Goal: Task Accomplishment & Management: Complete application form

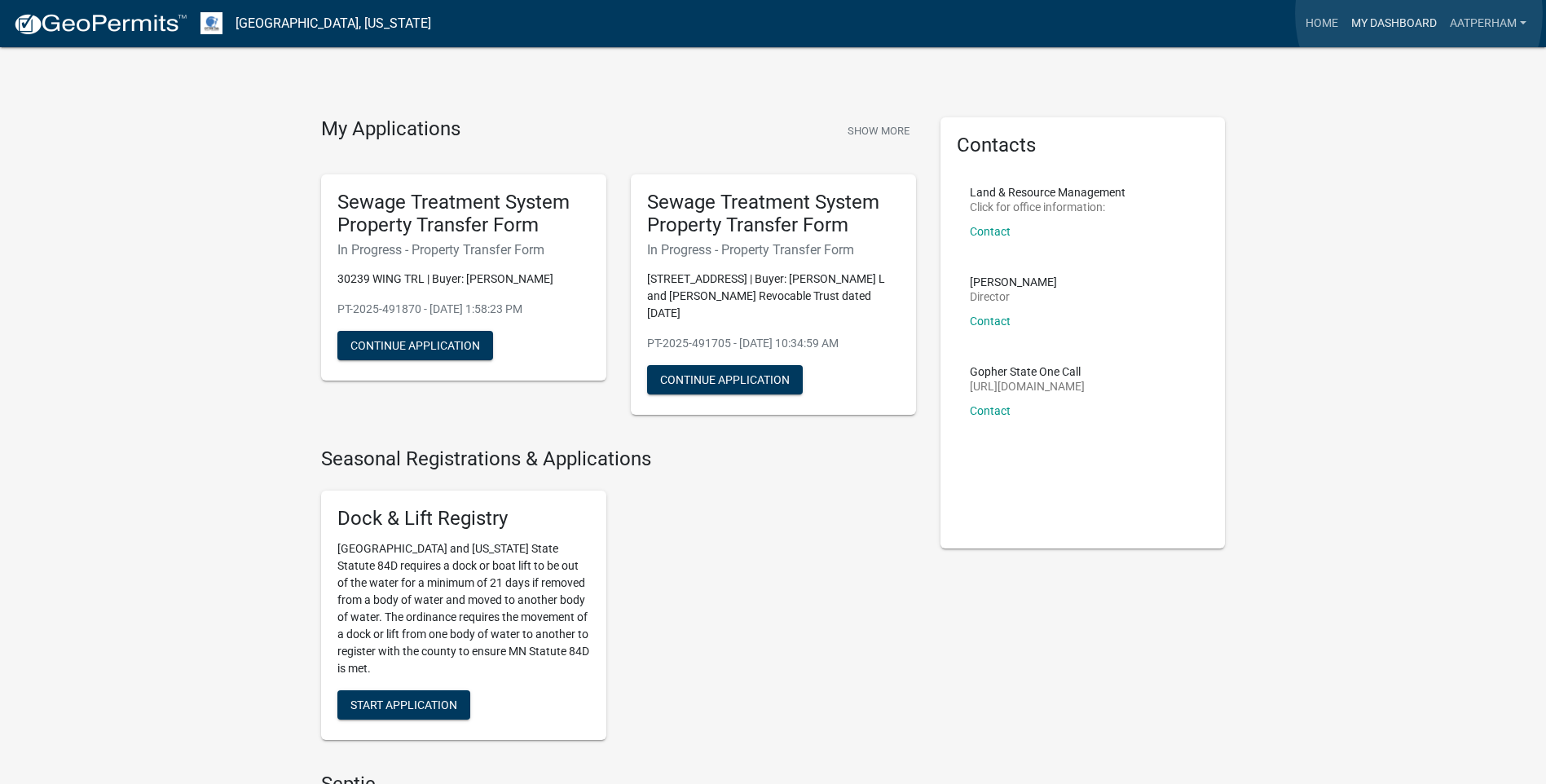
click at [1419, 13] on link "My Dashboard" at bounding box center [1394, 23] width 99 height 31
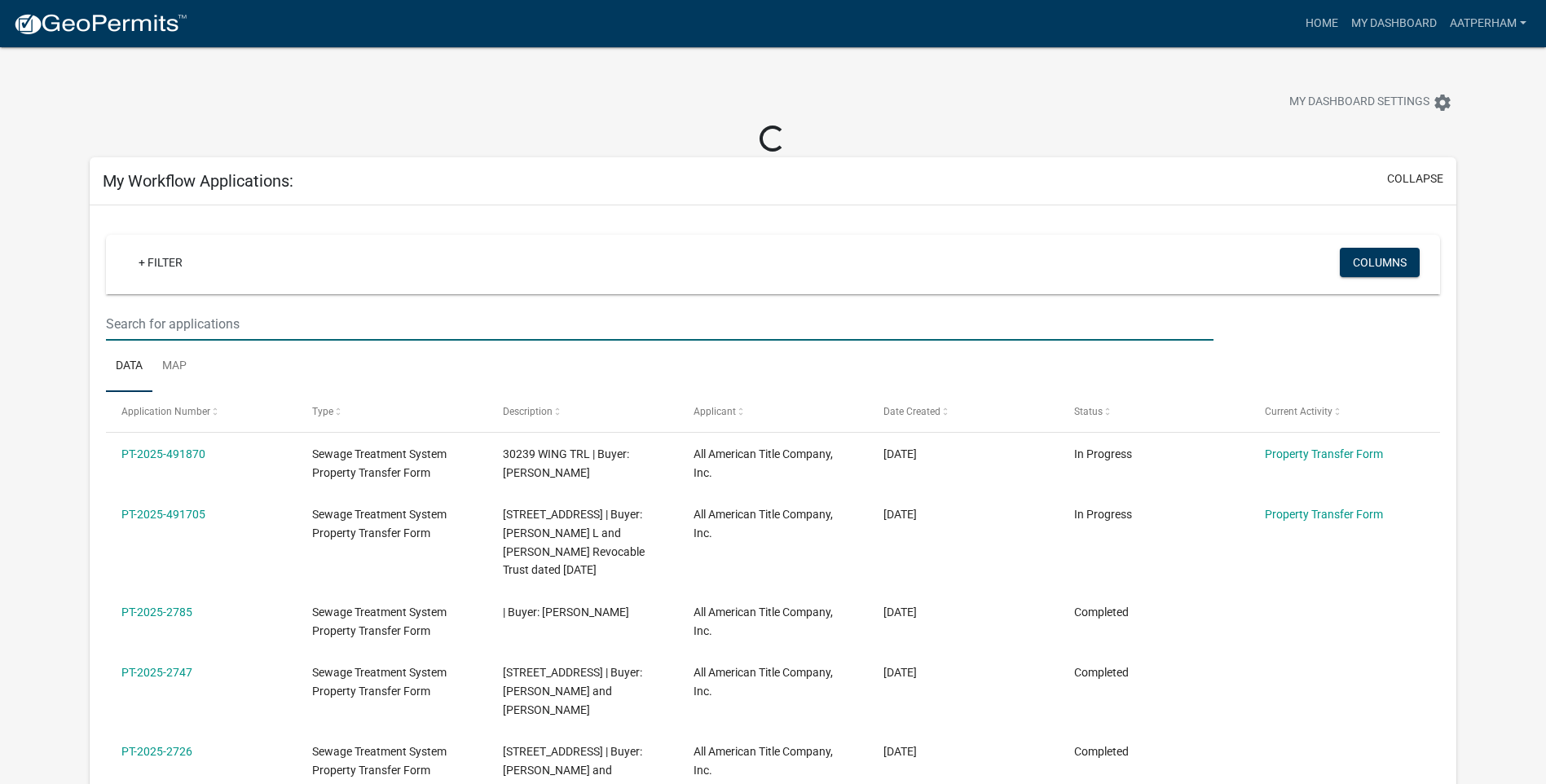
click at [194, 318] on input "text" at bounding box center [660, 323] width 1108 height 33
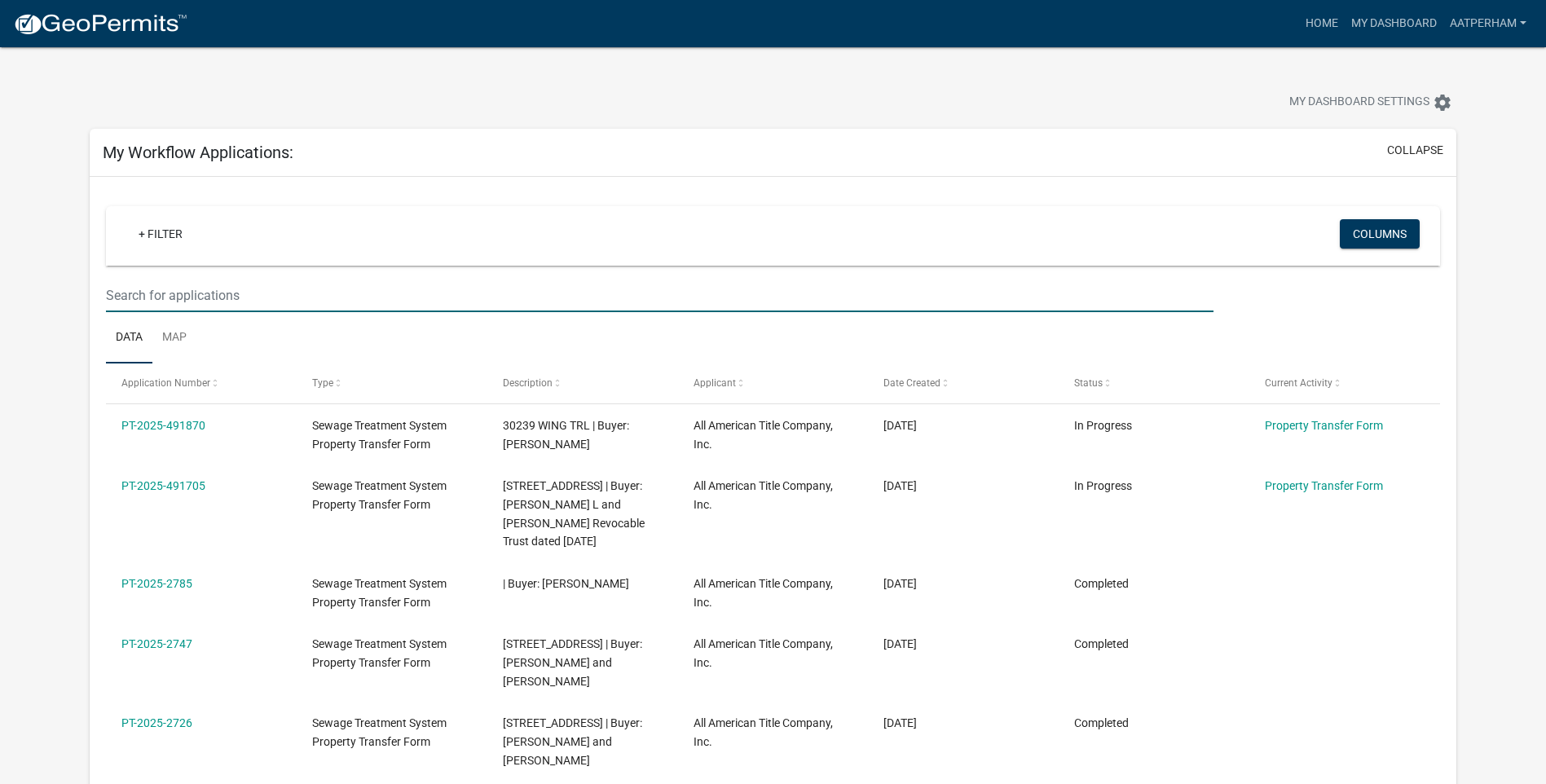
click at [170, 292] on input "text" at bounding box center [660, 294] width 1108 height 33
type input "ottertail"
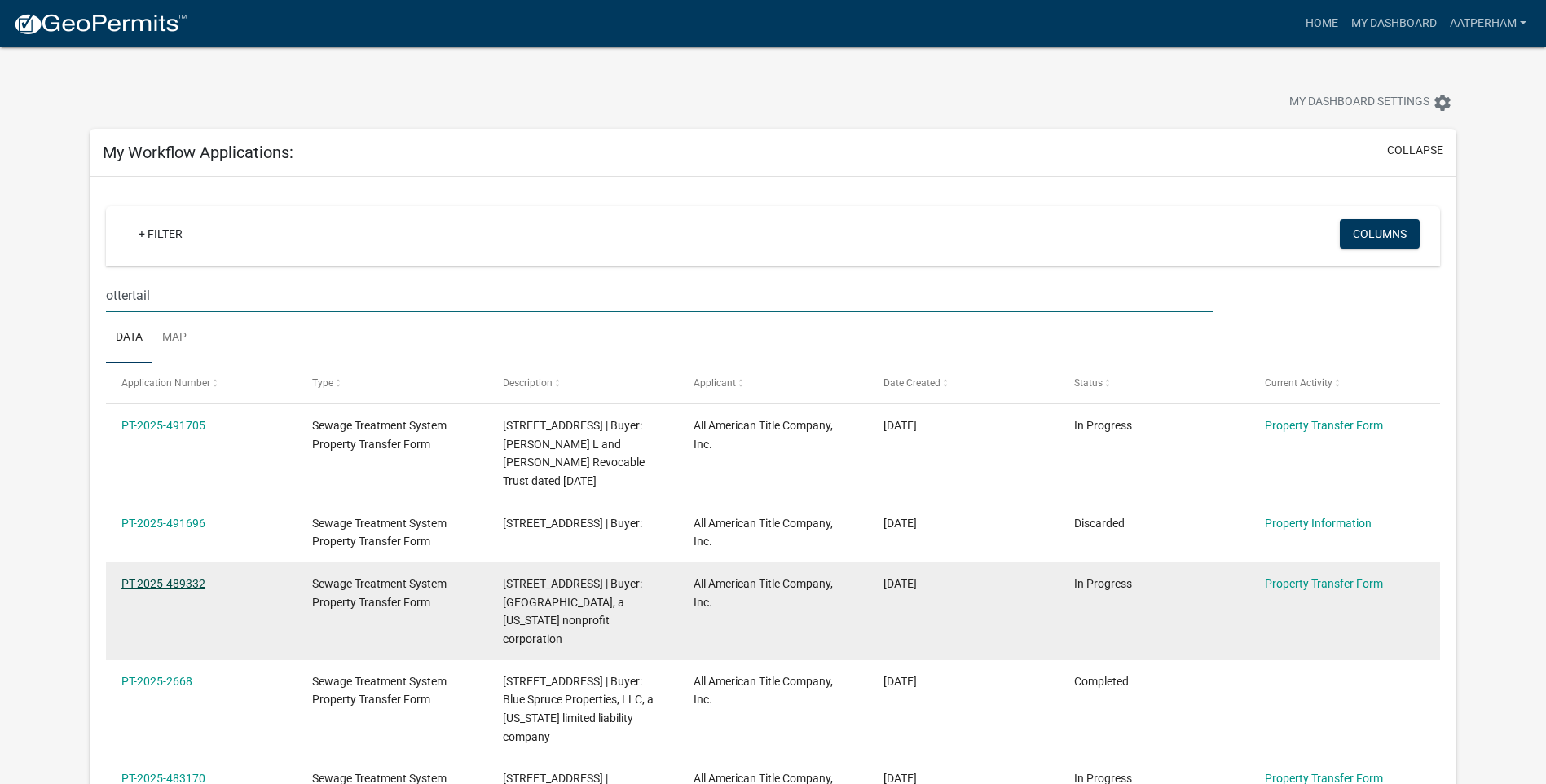
click at [172, 586] on link "PT-2025-489332" at bounding box center [164, 583] width 84 height 13
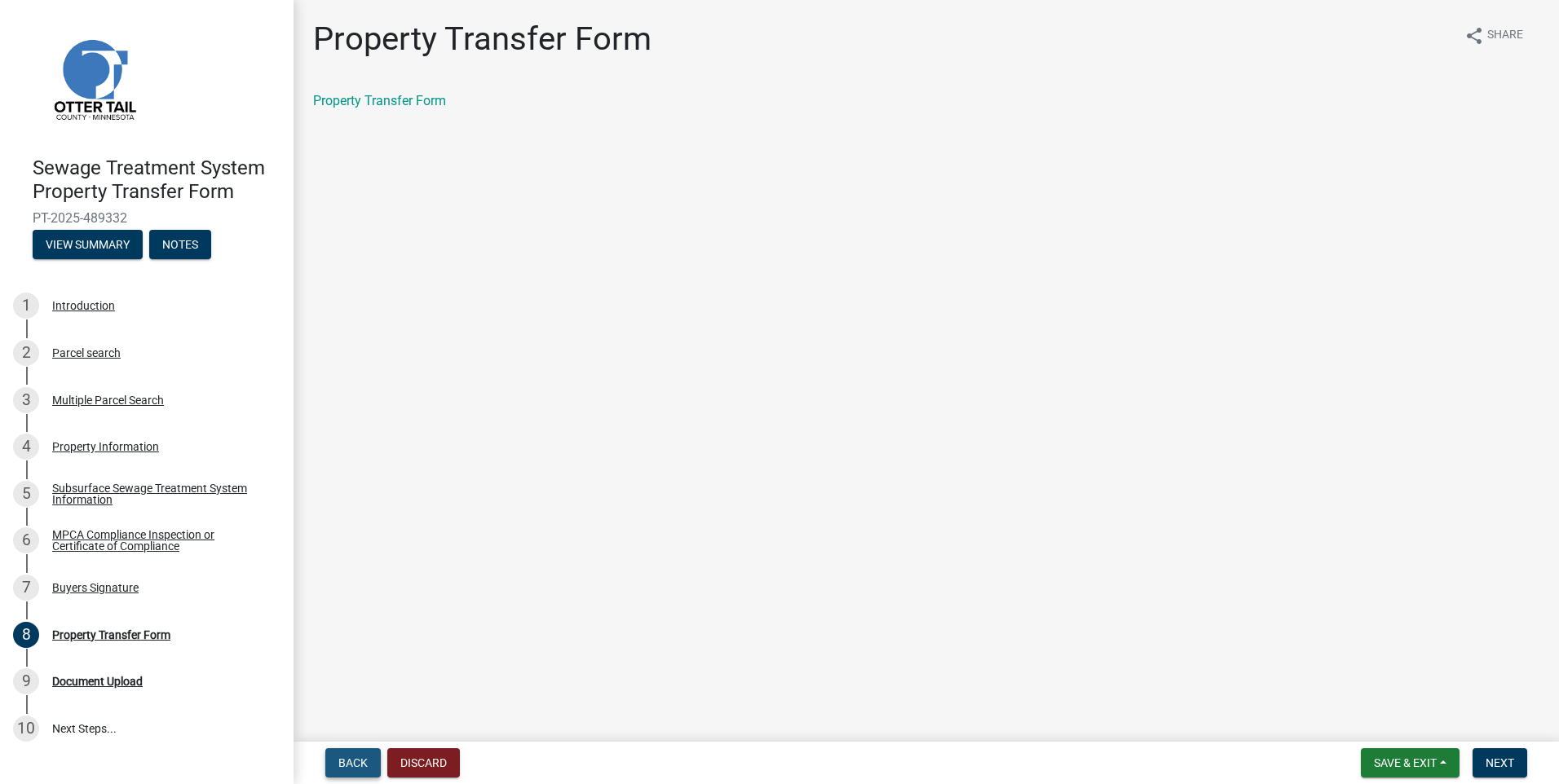
click at [346, 758] on span "Back" at bounding box center [352, 762] width 29 height 13
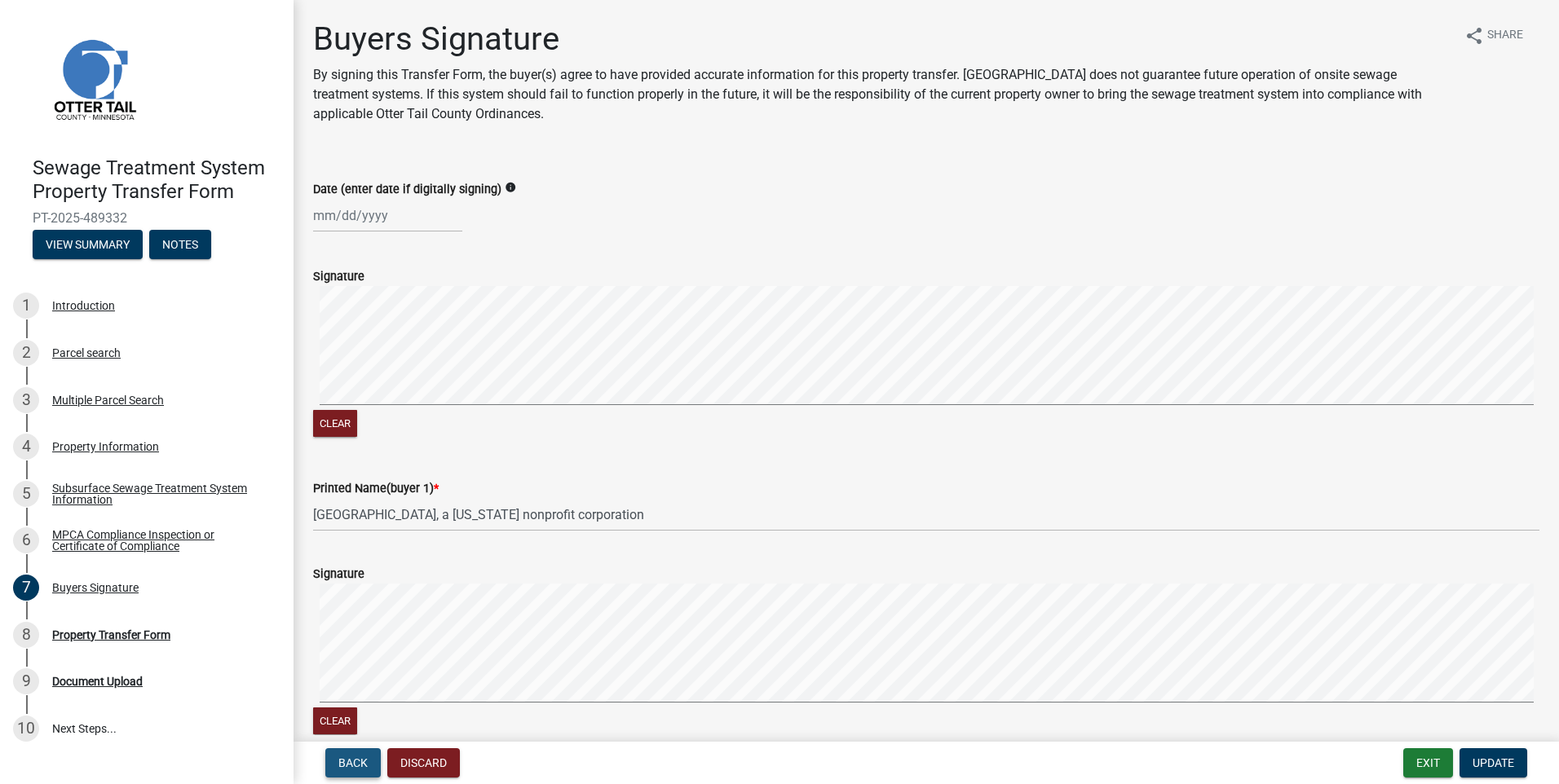
click at [346, 758] on span "Back" at bounding box center [352, 762] width 29 height 13
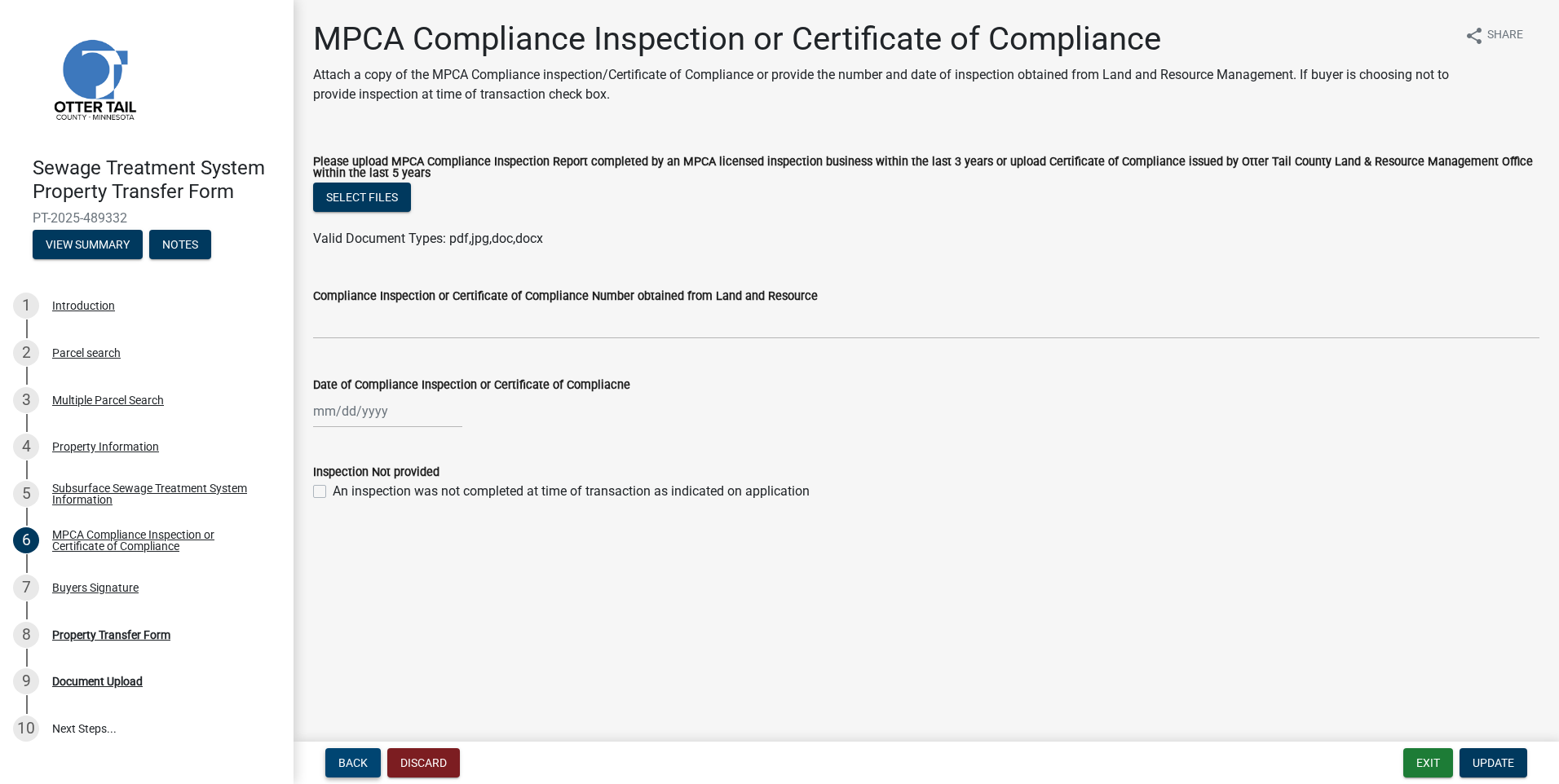
click at [346, 758] on span "Back" at bounding box center [352, 762] width 29 height 13
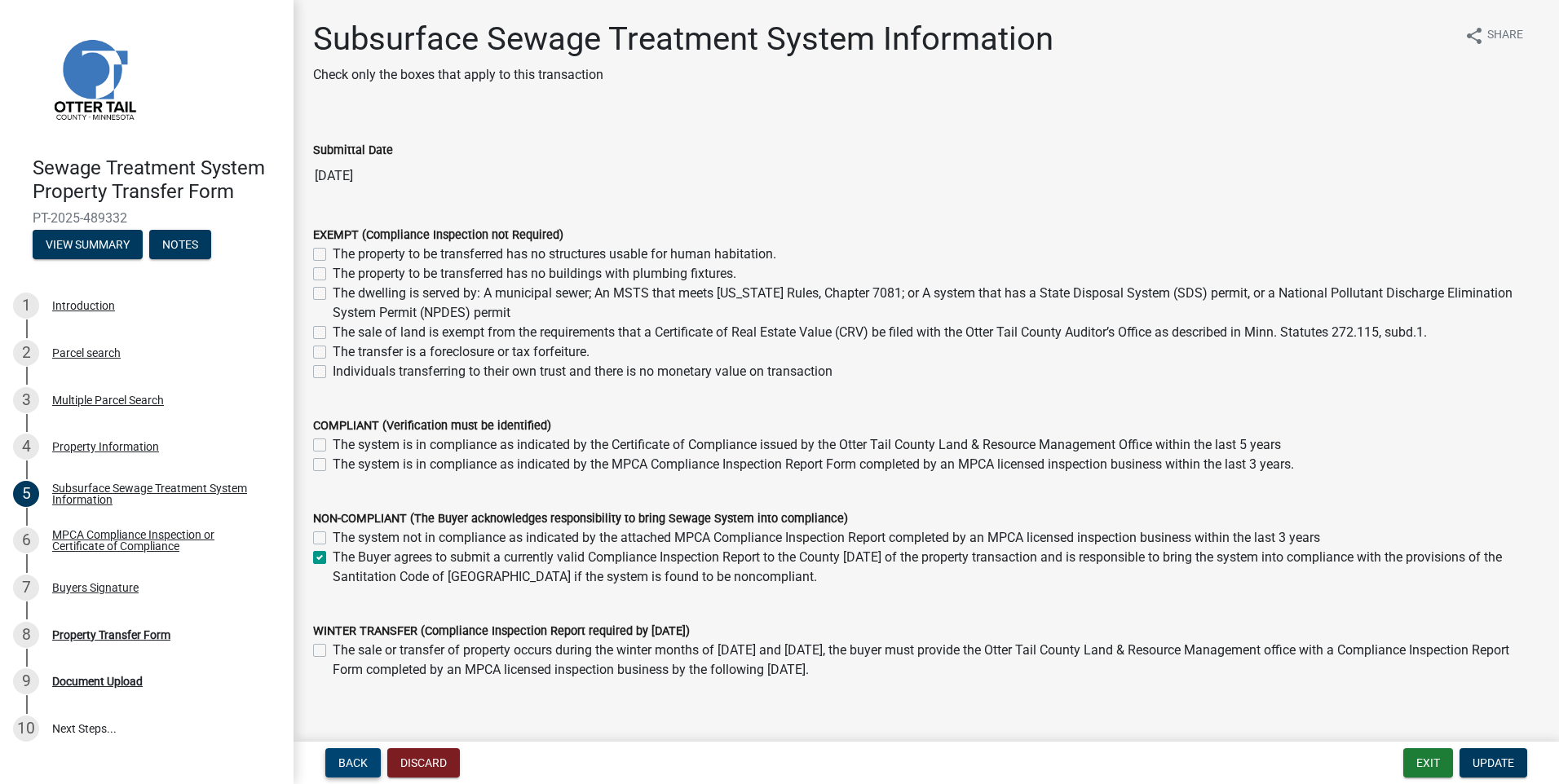
click at [346, 758] on span "Back" at bounding box center [352, 762] width 29 height 13
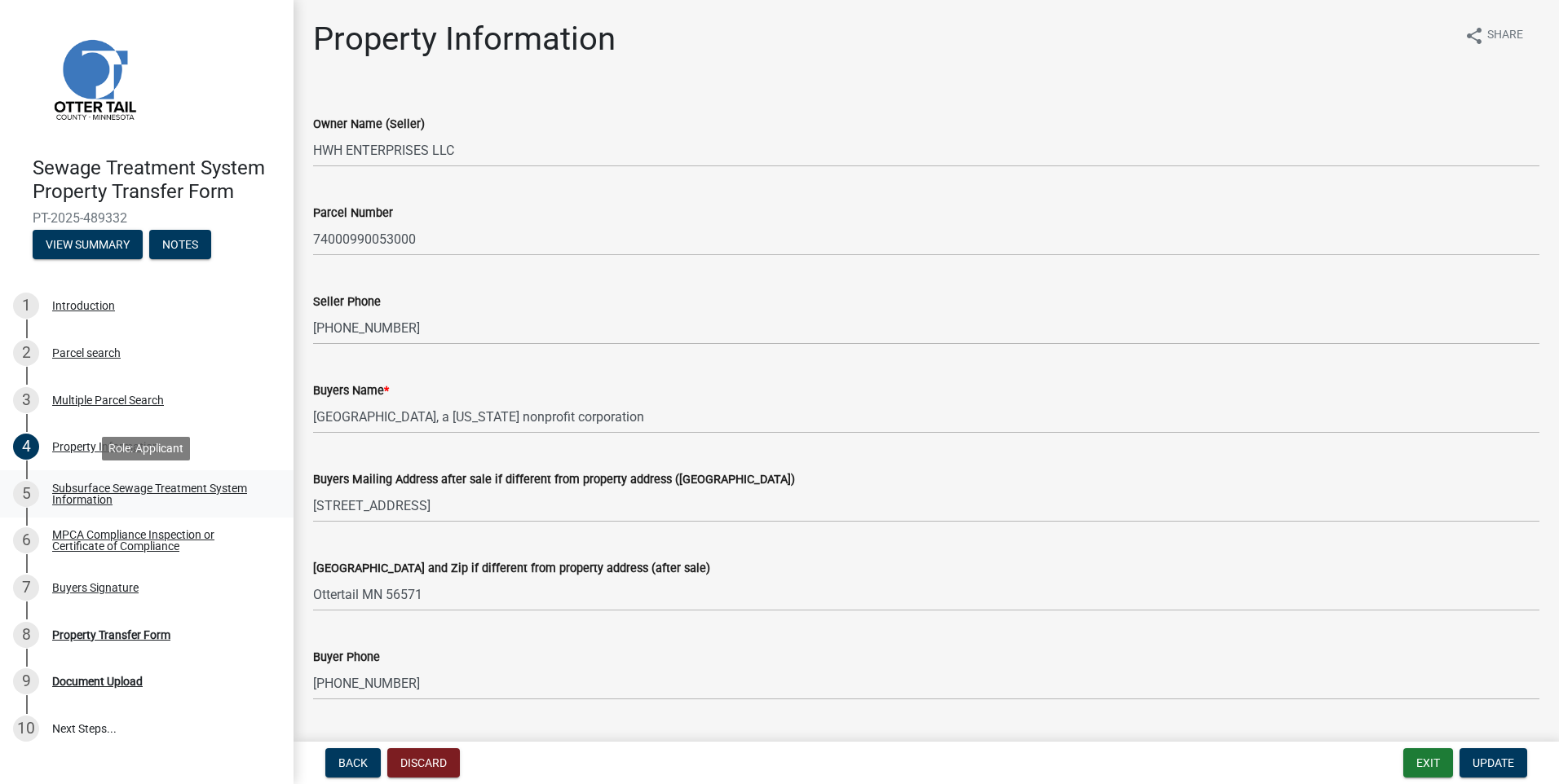
click at [75, 500] on div "Subsurface Sewage Treatment System Information" at bounding box center [160, 494] width 216 height 23
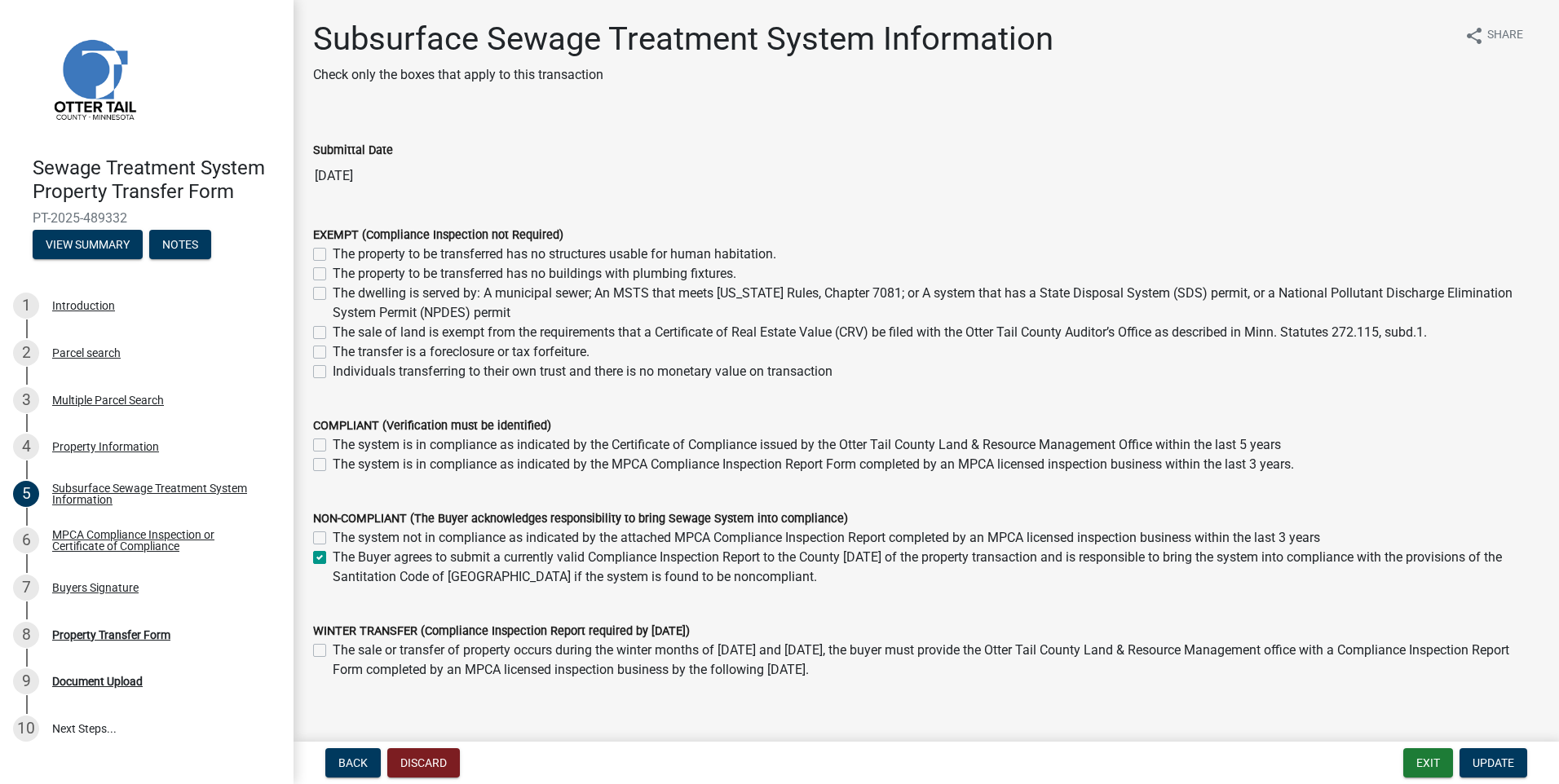
click at [332, 560] on label "The Buyer agrees to submit a currently valid Compliance Inspection Report to th…" at bounding box center [935, 567] width 1207 height 39
click at [332, 558] on input "The Buyer agrees to submit a currently valid Compliance Inspection Report to th…" at bounding box center [337, 553] width 11 height 11
checkbox input "false"
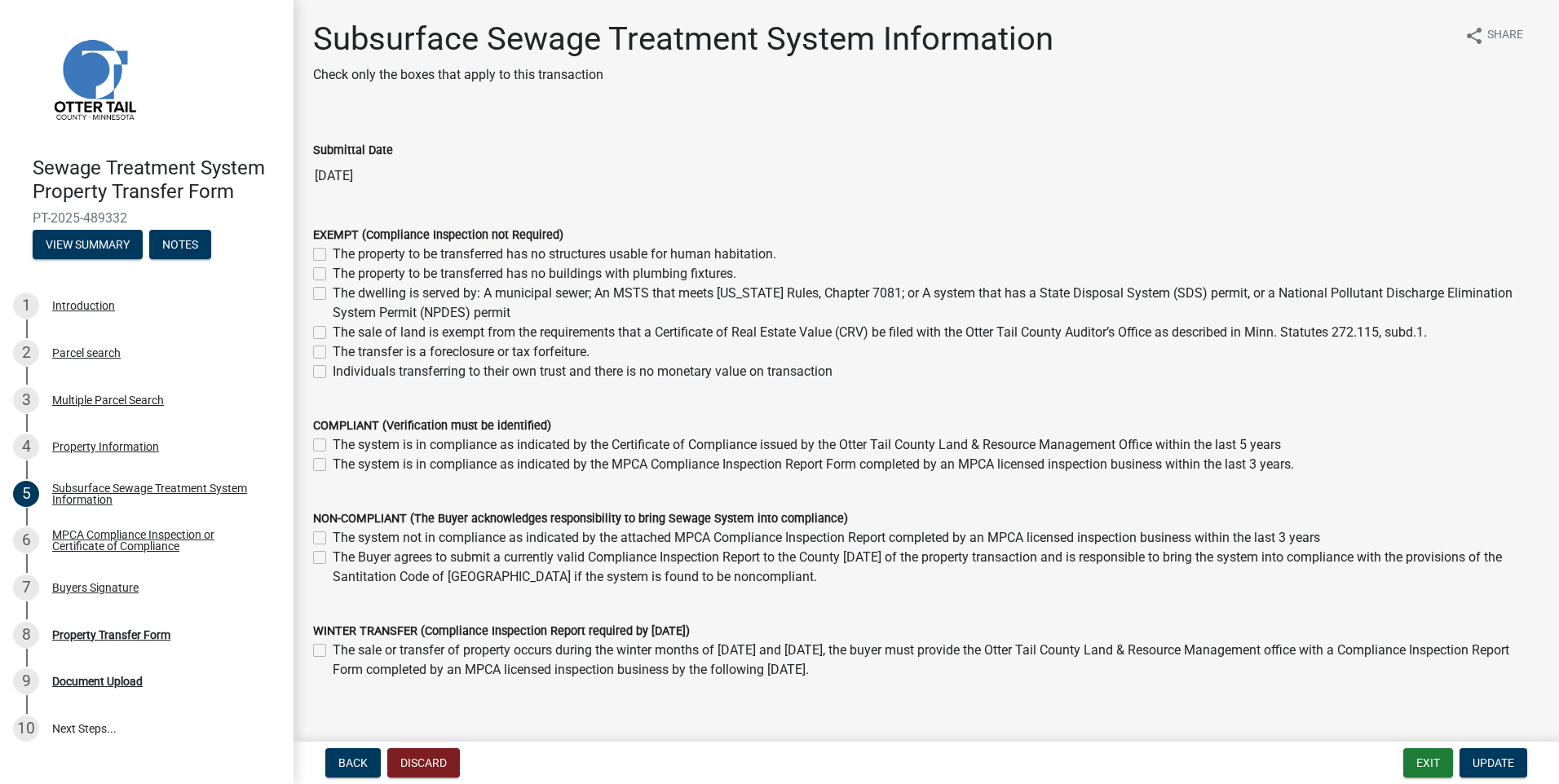
click at [332, 463] on label "The system is in compliance as indicated by the MPCA Compliance Inspection Repo…" at bounding box center [812, 465] width 961 height 20
click at [332, 463] on input "The system is in compliance as indicated by the MPCA Compliance Inspection Repo…" at bounding box center [337, 460] width 11 height 11
checkbox input "true"
checkbox input "false"
checkbox input "true"
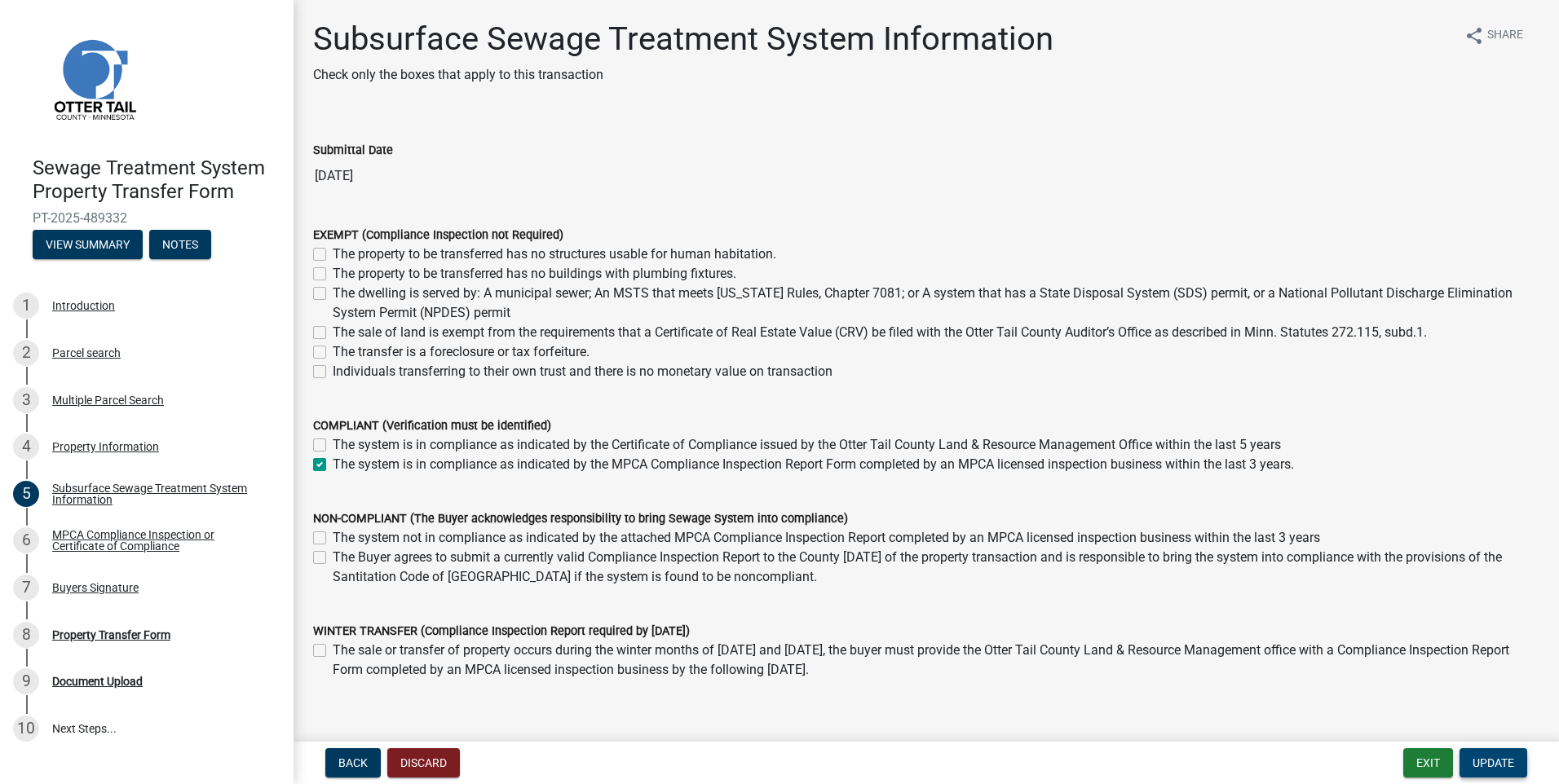
click at [1508, 760] on span "Update" at bounding box center [1493, 762] width 42 height 13
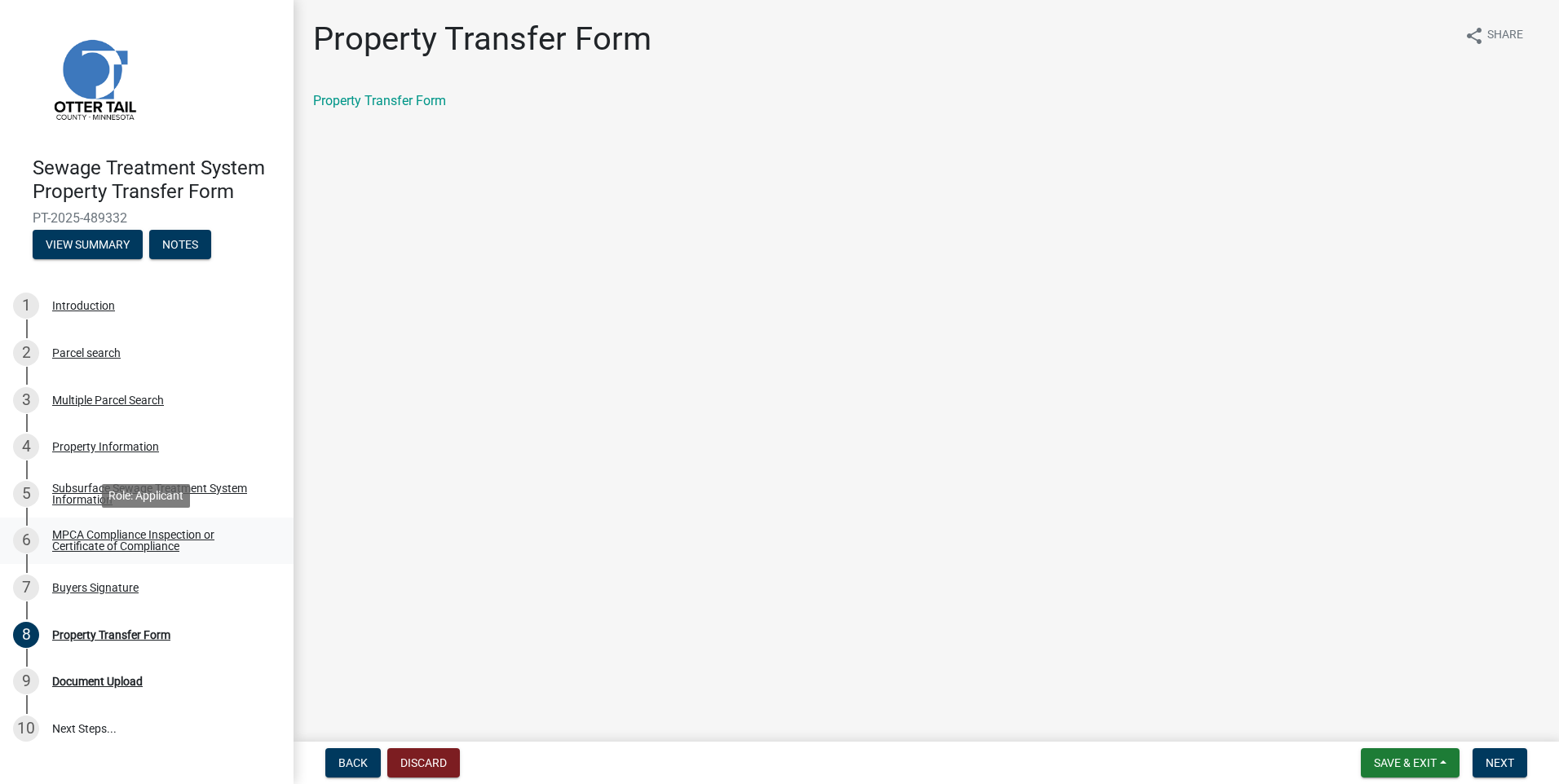
click at [120, 536] on div "MPCA Compliance Inspection or Certificate of Compliance" at bounding box center [160, 540] width 216 height 23
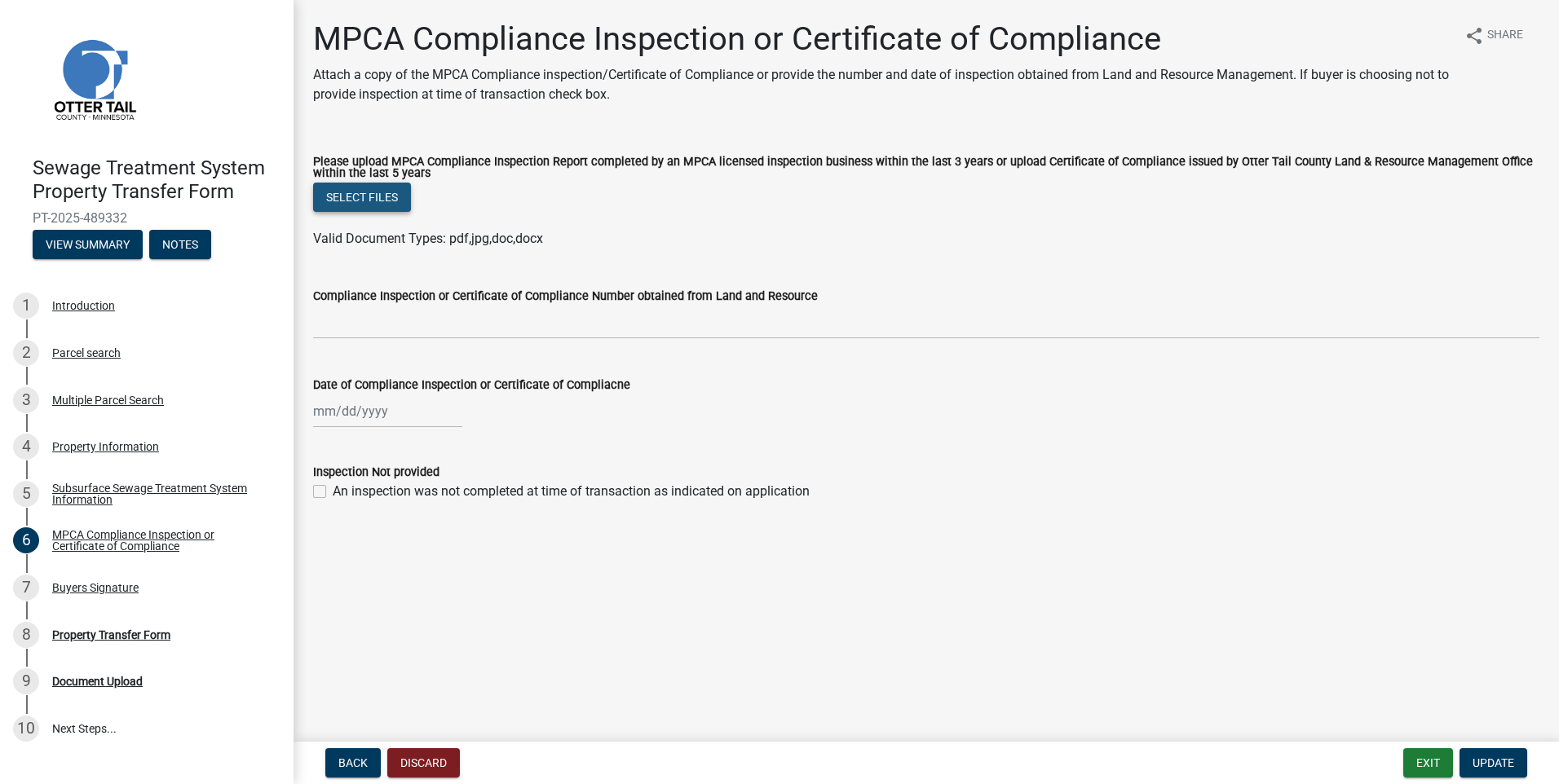
click at [380, 193] on button "Select files" at bounding box center [362, 196] width 98 height 29
click at [392, 199] on button "Select files" at bounding box center [362, 196] width 98 height 29
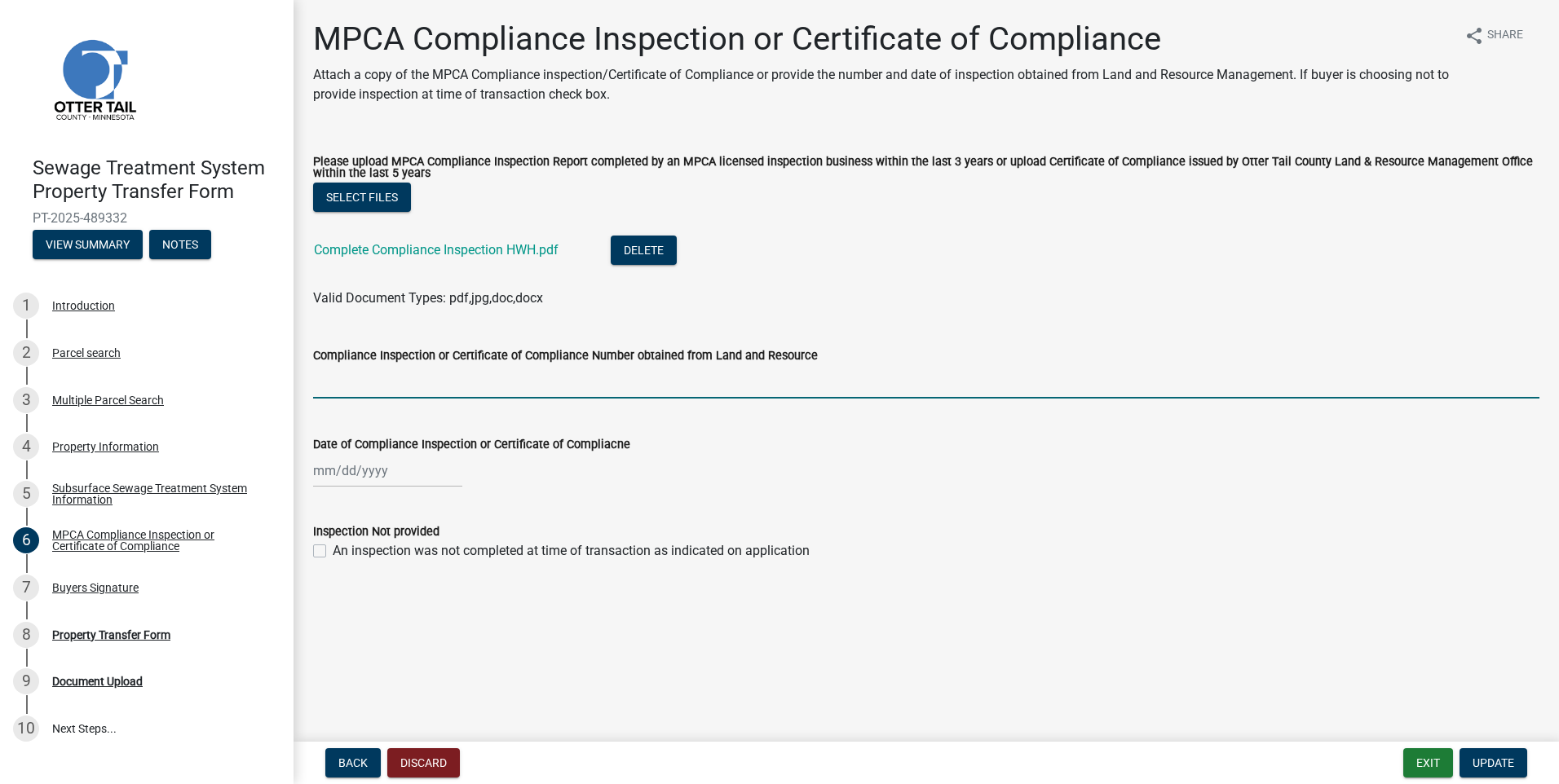
click at [327, 389] on input "Compliance Inspection or Certificate of Compliance Number obtained from Land an…" at bounding box center [926, 381] width 1226 height 33
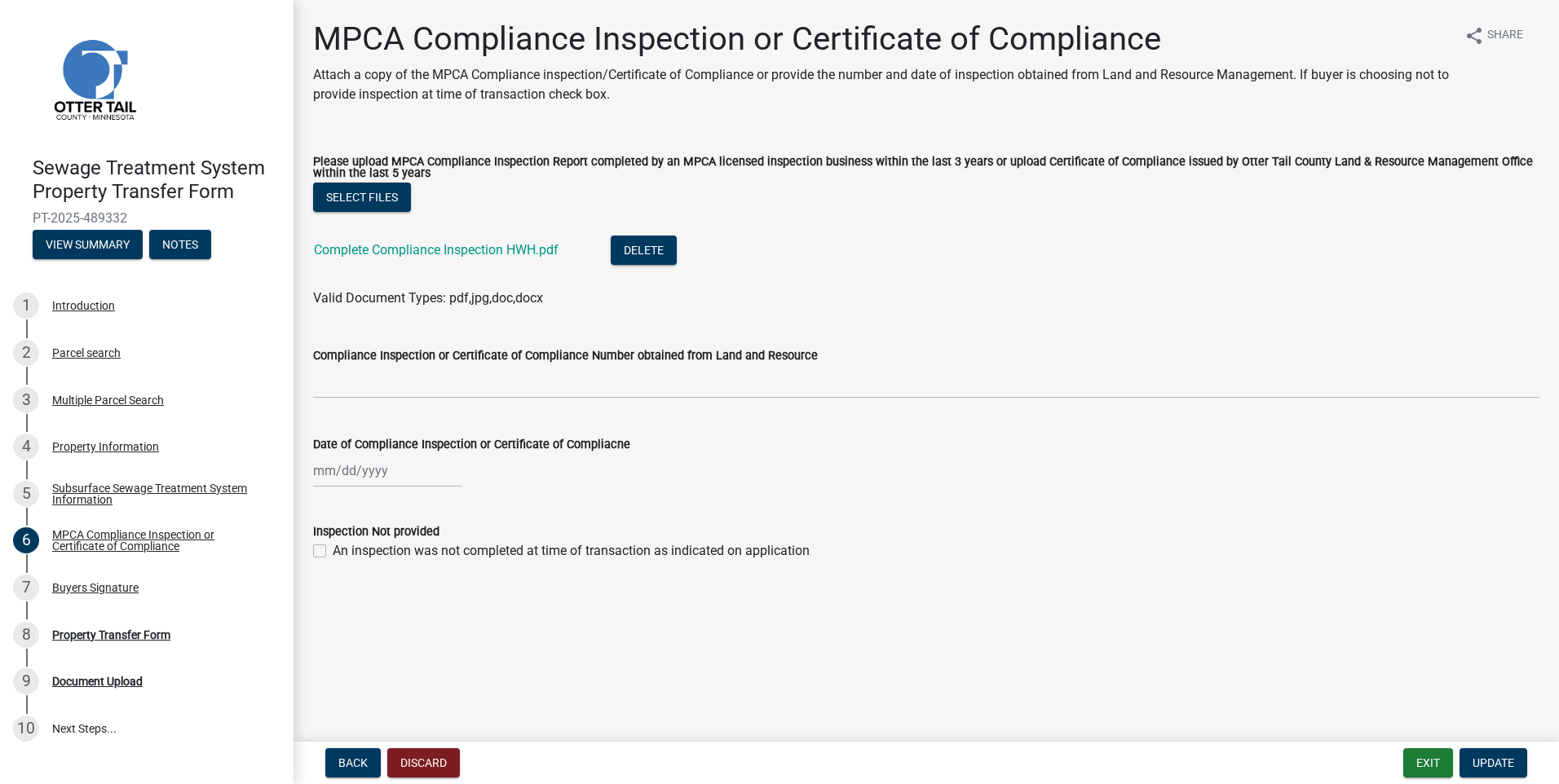
click at [337, 357] on label "Compliance Inspection or Certificate of Compliance Number obtained from Land an…" at bounding box center [566, 355] width 505 height 11
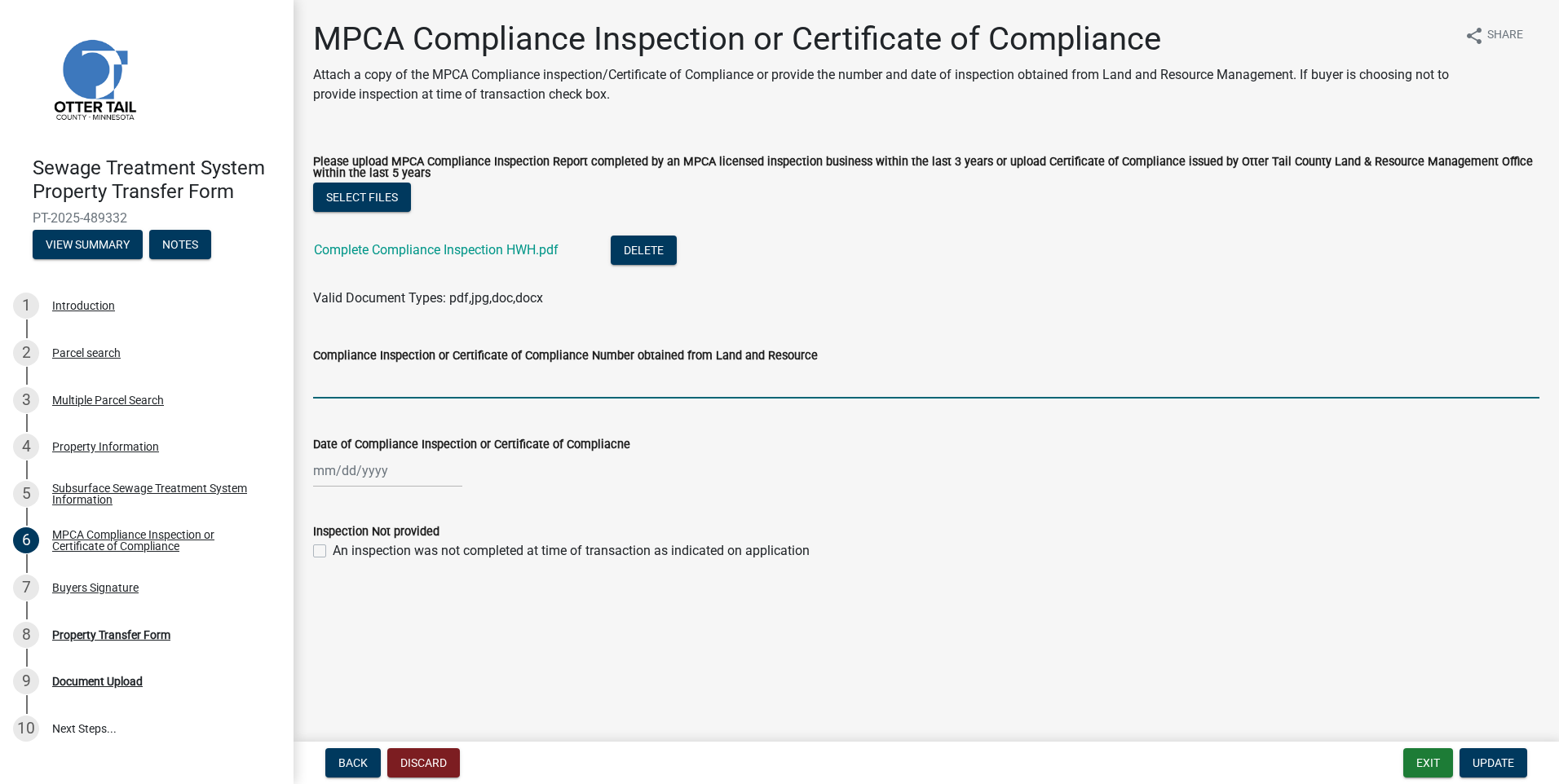
click at [337, 365] on input "Compliance Inspection or Certificate of Compliance Number obtained from Land an…" at bounding box center [926, 381] width 1226 height 33
click at [327, 380] on input "Compliance Inspection or Certificate of Compliance Number obtained from Land an…" at bounding box center [926, 381] width 1226 height 33
click at [336, 383] on input "Compliance Inspection or Certificate of Compliance Number obtained from Land an…" at bounding box center [926, 381] width 1226 height 33
type input "8571"
click at [318, 476] on div at bounding box center [387, 470] width 149 height 33
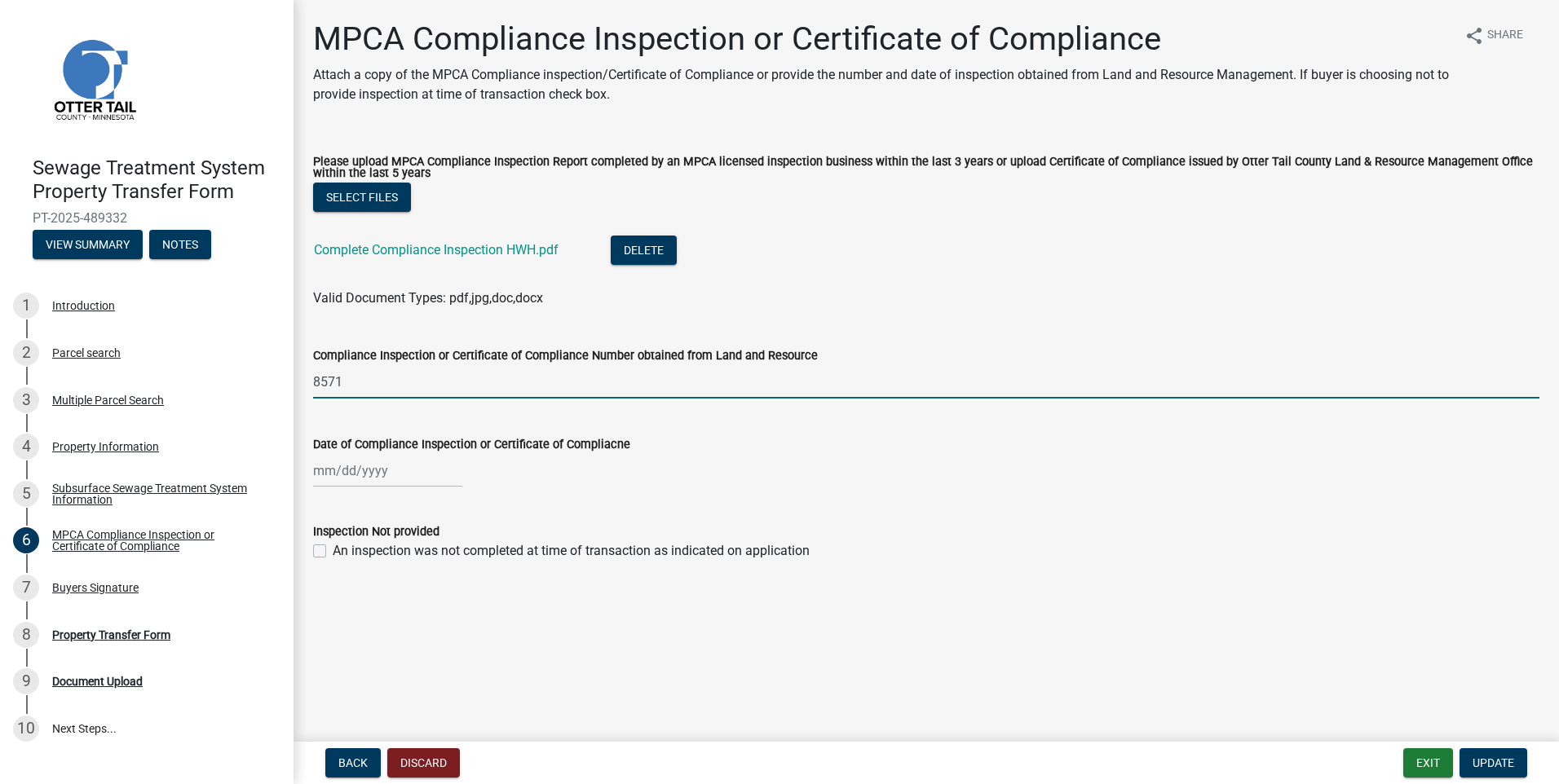
select select "10"
select select "2025"
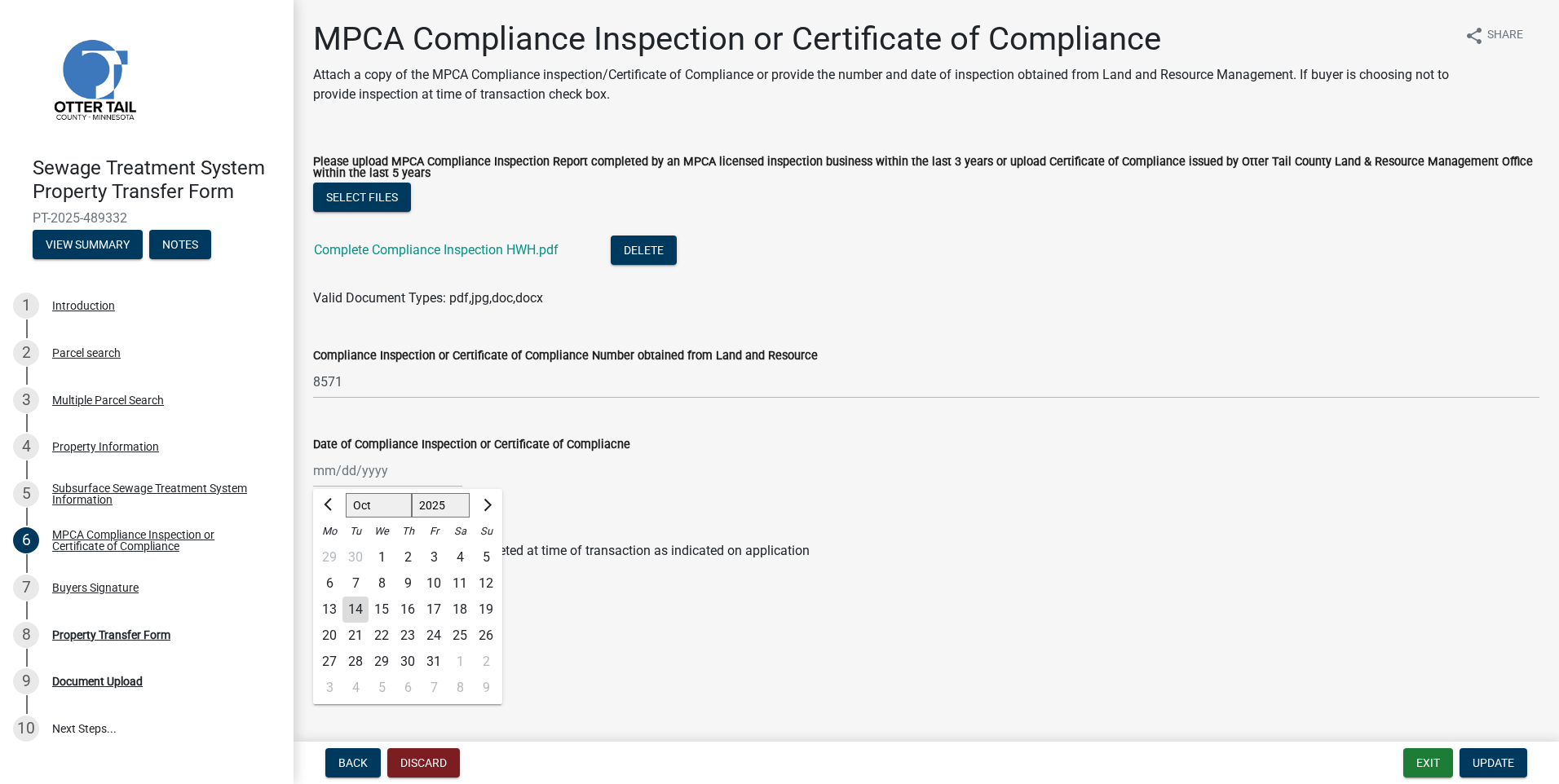
click at [332, 606] on div "13" at bounding box center [329, 609] width 26 height 26
type input "[DATE]"
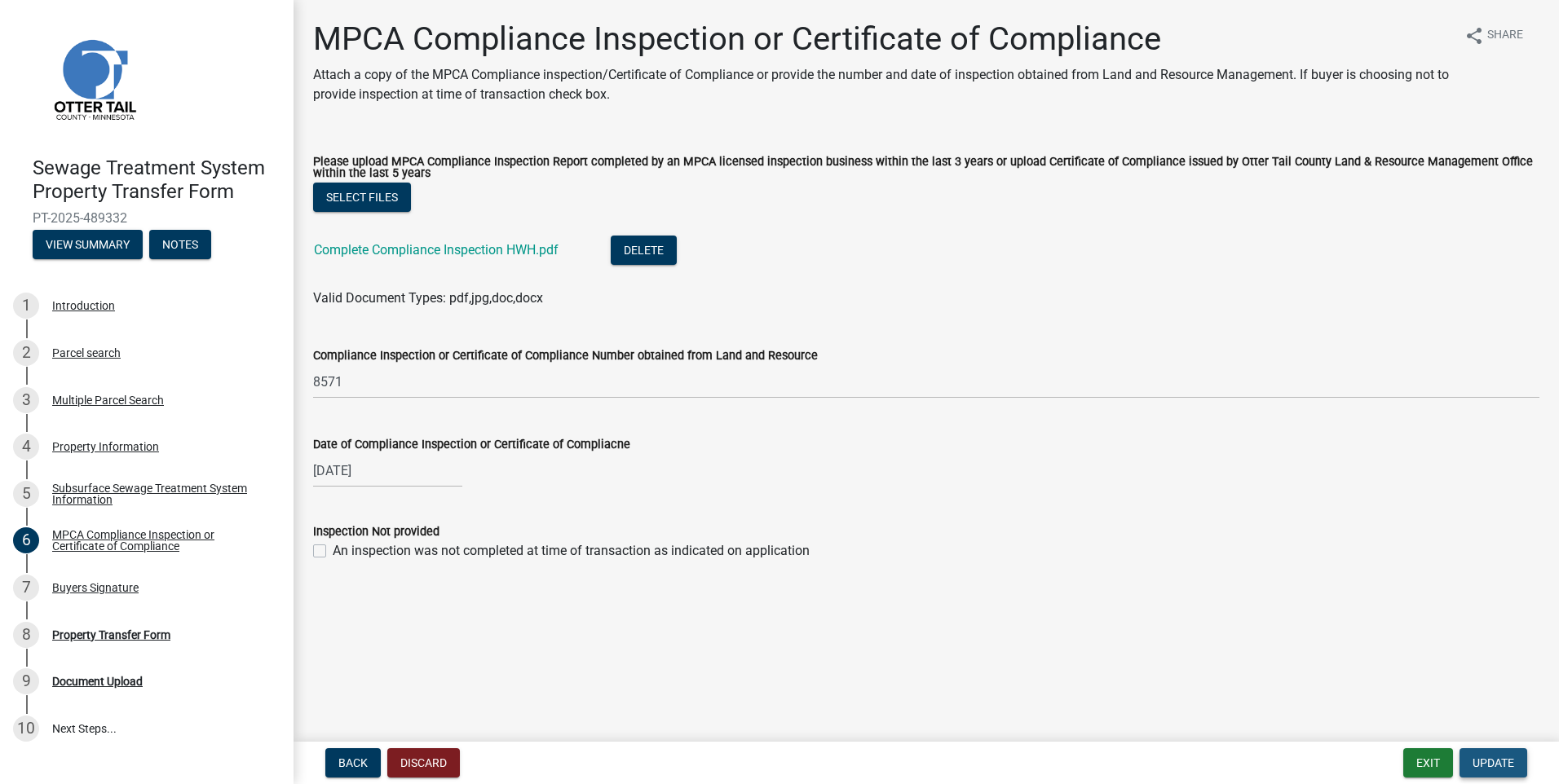
click at [1501, 762] on span "Update" at bounding box center [1493, 762] width 42 height 13
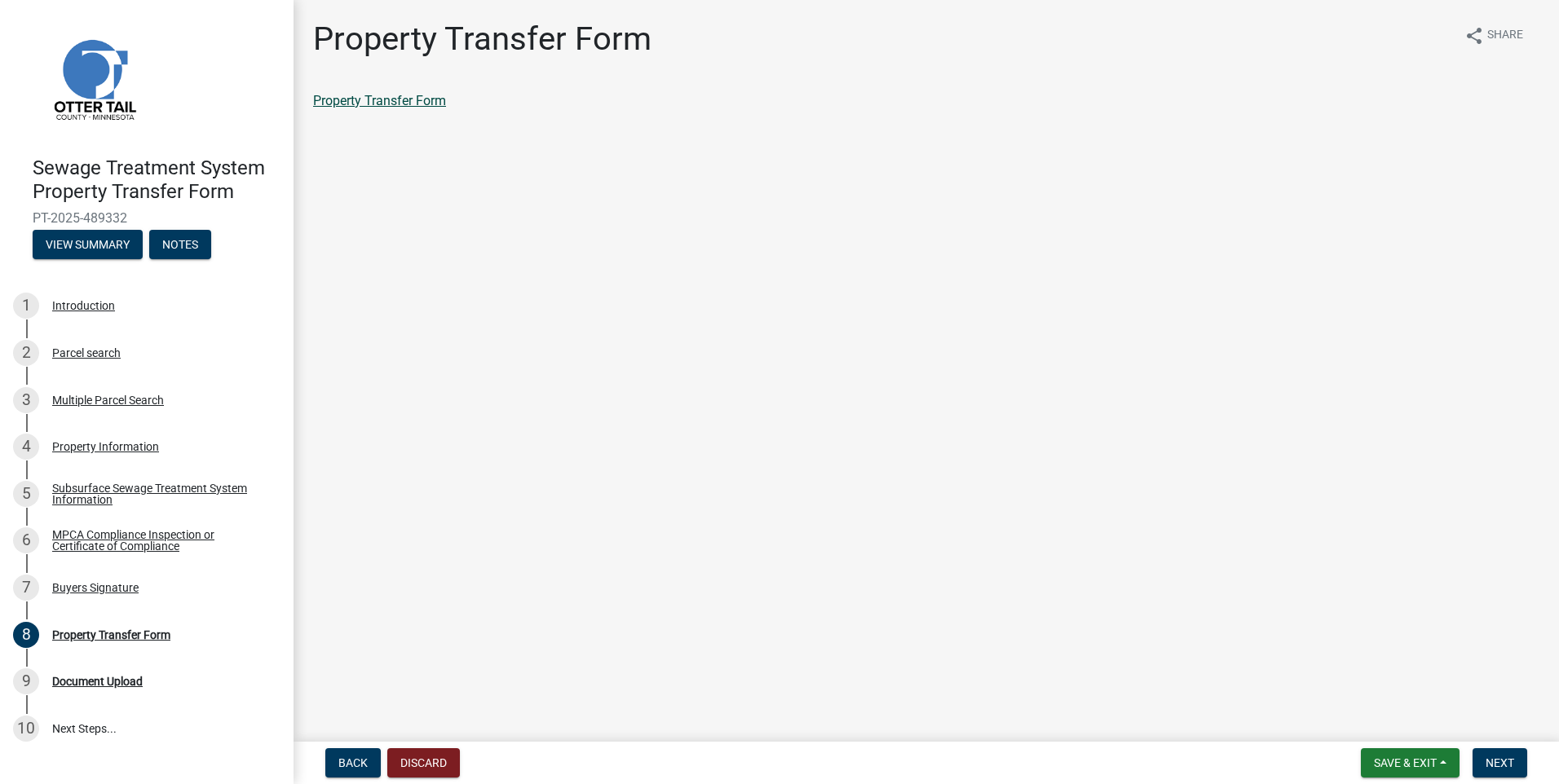
click at [363, 93] on link "Property Transfer Form" at bounding box center [379, 101] width 133 height 16
click at [663, 569] on main "Property Transfer Form share Share Property Transfer Form" at bounding box center [926, 367] width 1266 height 735
